Goal: Task Accomplishment & Management: Use online tool/utility

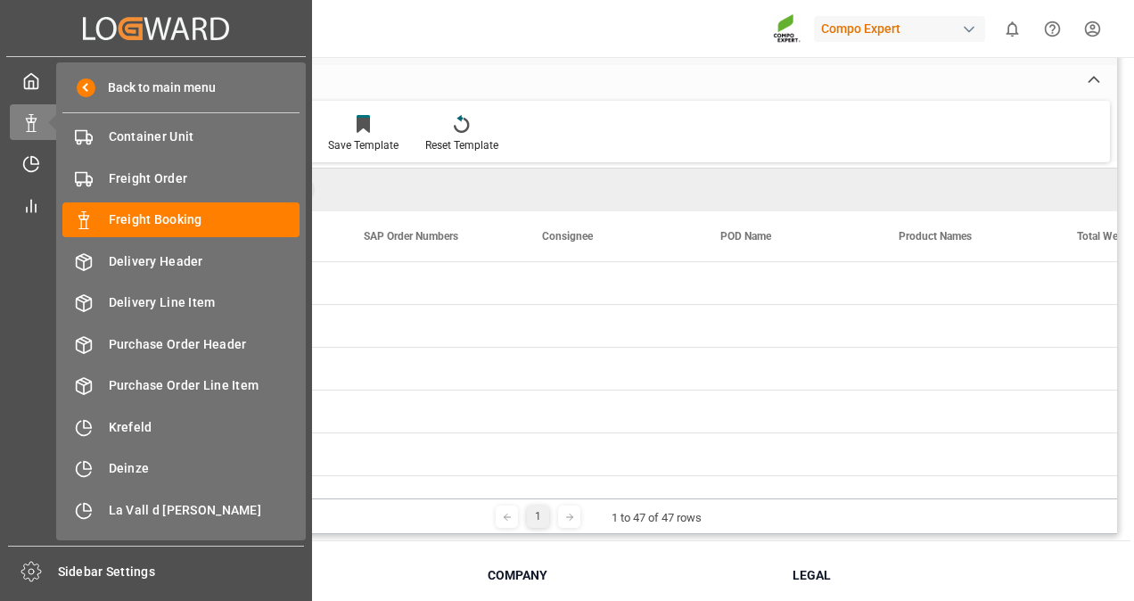
scroll to position [0, 18]
